Goal: Transaction & Acquisition: Obtain resource

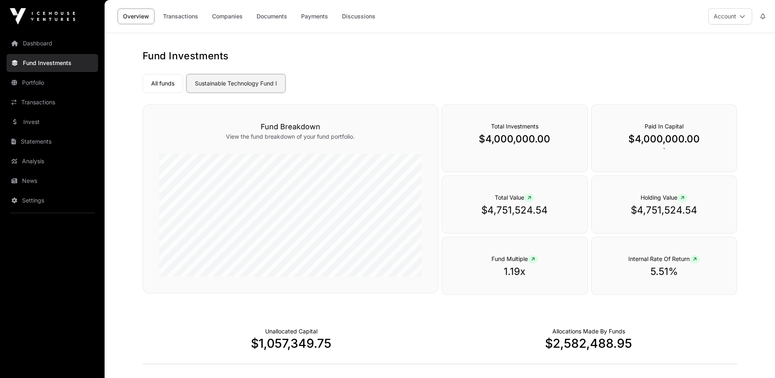
click at [242, 83] on link "Sustainable Technology Fund I" at bounding box center [235, 83] width 99 height 19
click at [390, 69] on nav "All funds Sustainable Technology Fund I Select a fund Sustainable Technology Fu…" at bounding box center [440, 82] width 595 height 38
click at [267, 18] on link "Documents" at bounding box center [271, 17] width 41 height 16
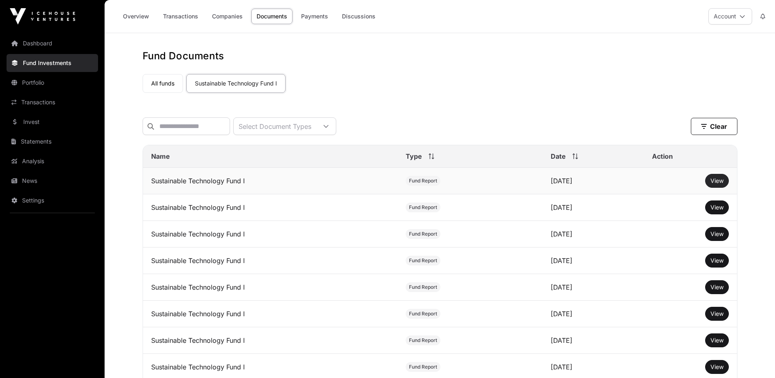
click at [720, 184] on span "View" at bounding box center [717, 180] width 13 height 7
drag, startPoint x: 45, startPoint y: 144, endPoint x: 57, endPoint y: 141, distance: 12.1
click at [45, 144] on link "Statements" at bounding box center [53, 141] width 92 height 18
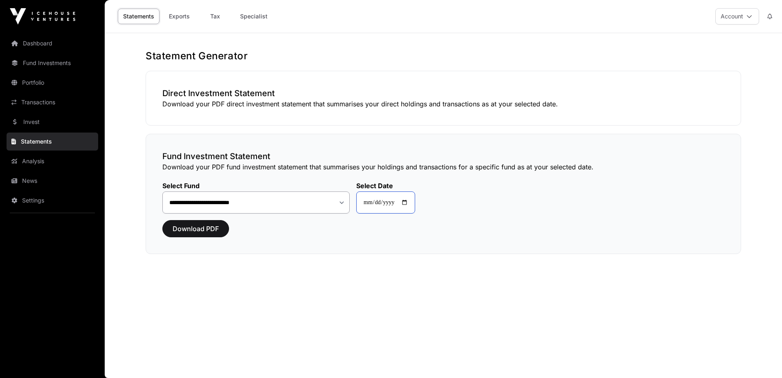
click at [411, 204] on input "**********" at bounding box center [385, 202] width 59 height 22
type input "**********"
click at [534, 235] on div "Download PDF" at bounding box center [443, 228] width 562 height 17
click at [200, 226] on span "Download PDF" at bounding box center [195, 229] width 46 height 10
click at [207, 231] on span "Download PDF" at bounding box center [195, 229] width 46 height 10
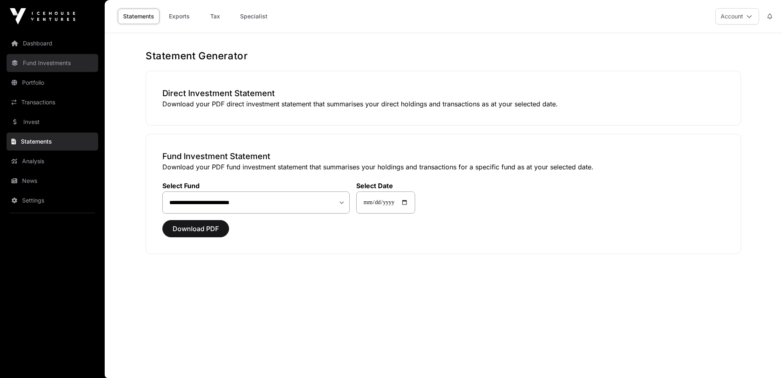
click at [54, 60] on link "Fund Investments" at bounding box center [53, 63] width 92 height 18
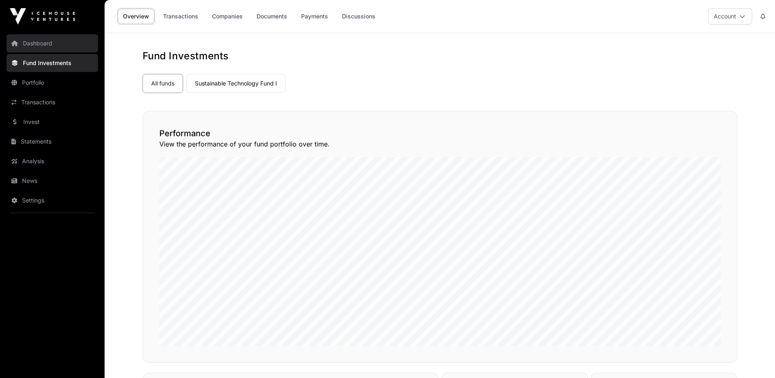
click at [46, 45] on link "Dashboard" at bounding box center [53, 43] width 92 height 18
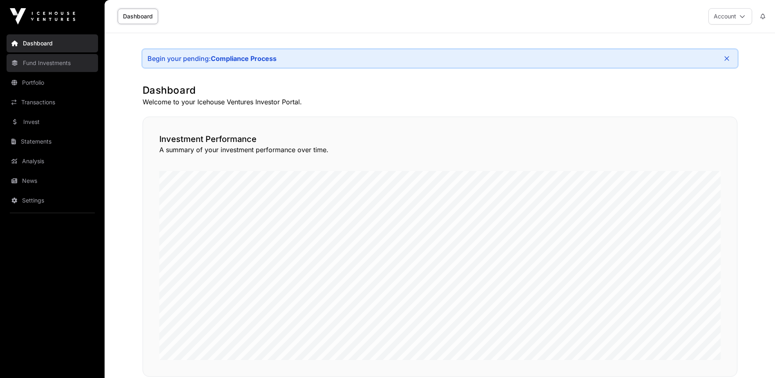
click at [55, 64] on link "Fund Investments" at bounding box center [53, 63] width 92 height 18
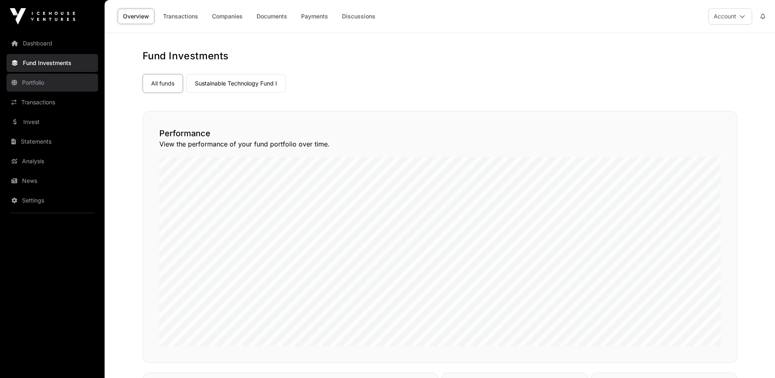
click at [38, 82] on link "Portfolio" at bounding box center [53, 83] width 92 height 18
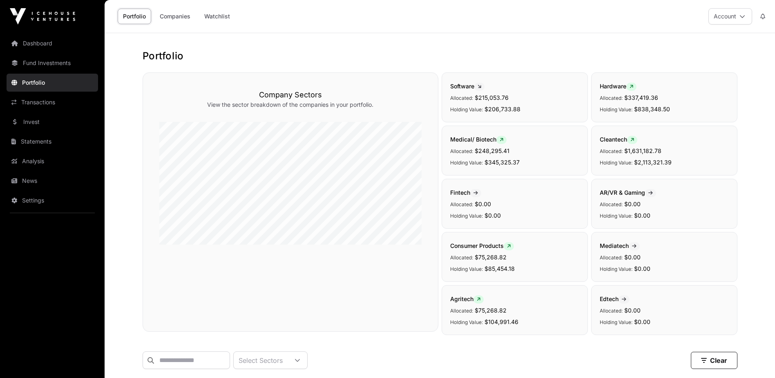
click at [39, 103] on link "Transactions" at bounding box center [53, 102] width 92 height 18
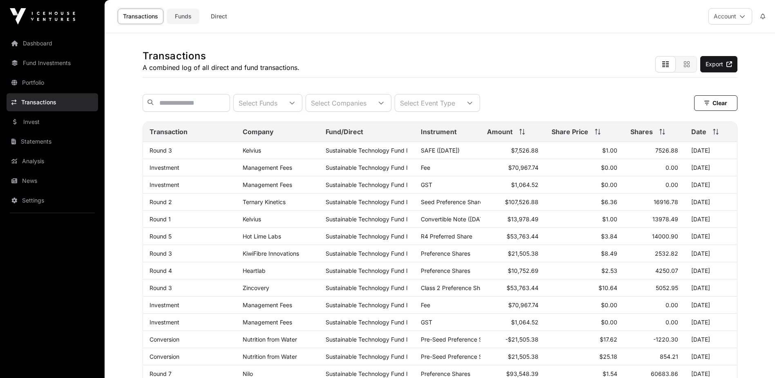
click at [182, 17] on link "Funds" at bounding box center [183, 17] width 33 height 16
